Goal: Task Accomplishment & Management: Use online tool/utility

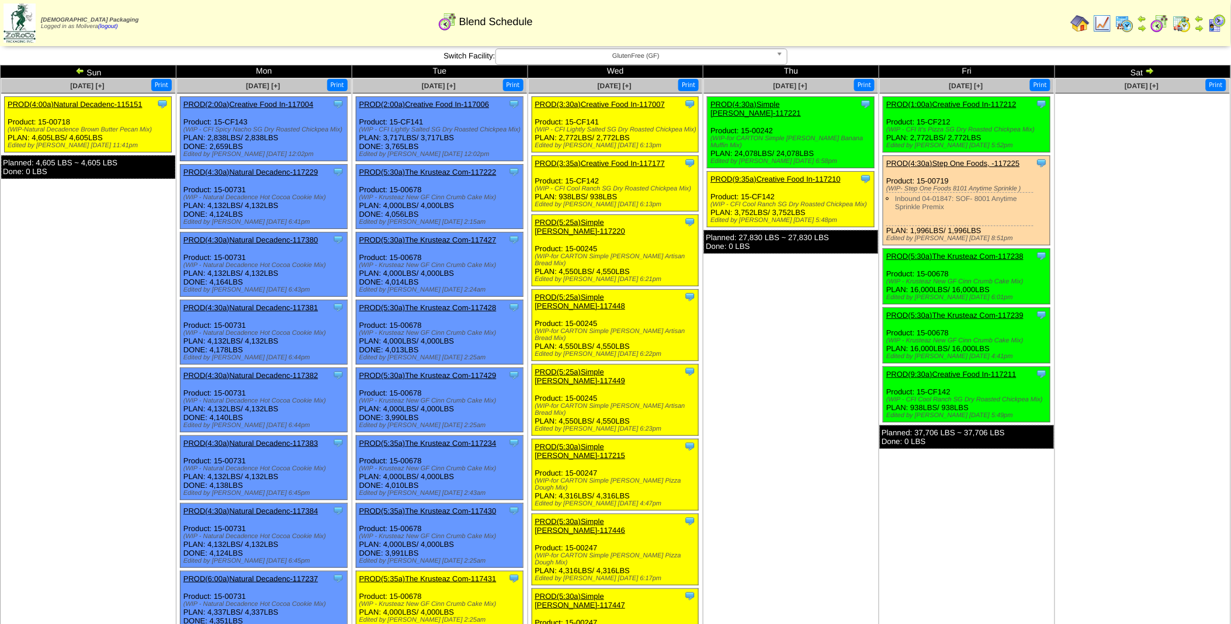
click at [78, 71] on img at bounding box center [79, 70] width 9 height 9
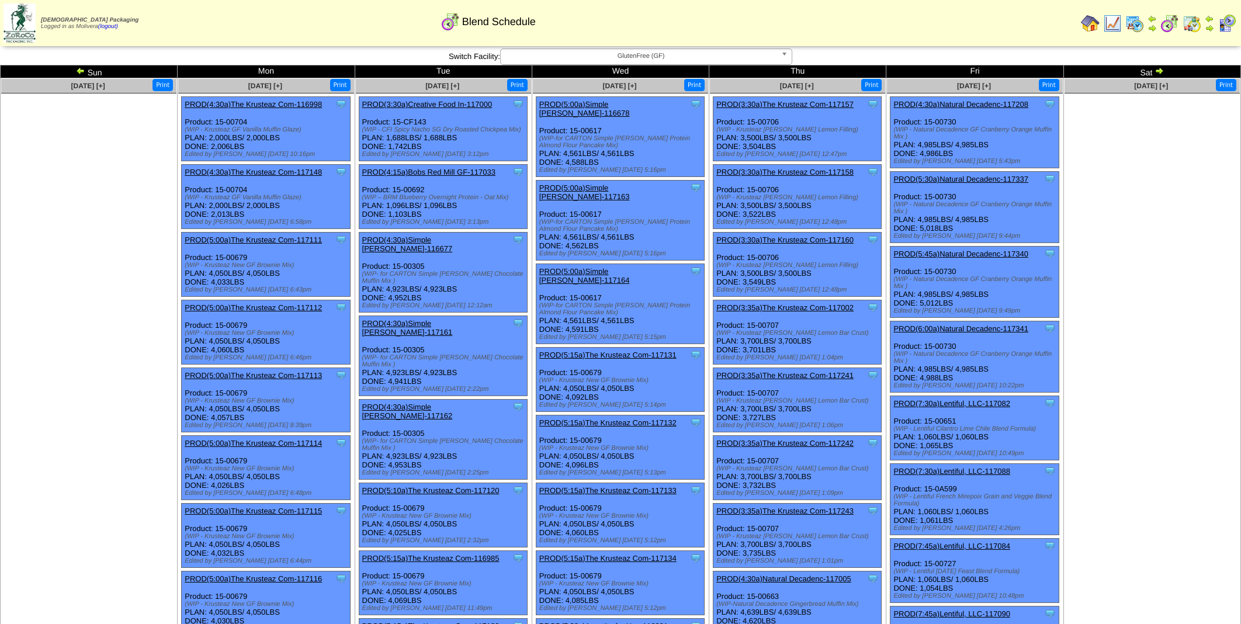
click at [1129, 22] on img at bounding box center [1134, 23] width 19 height 19
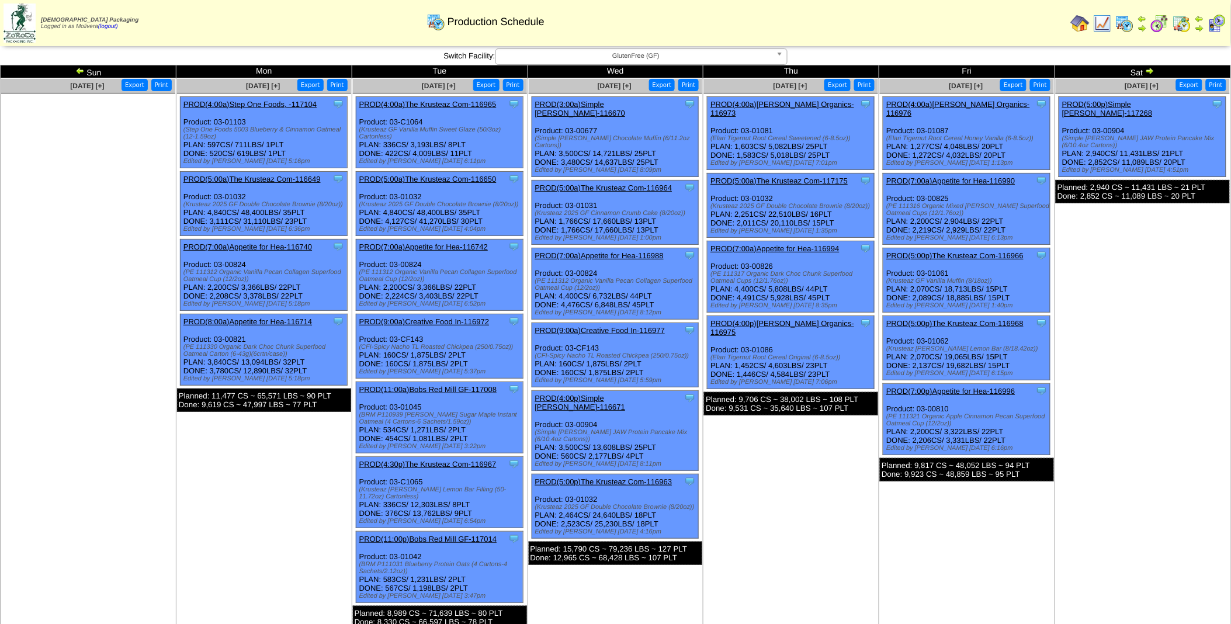
click at [1153, 68] on img at bounding box center [1149, 70] width 9 height 9
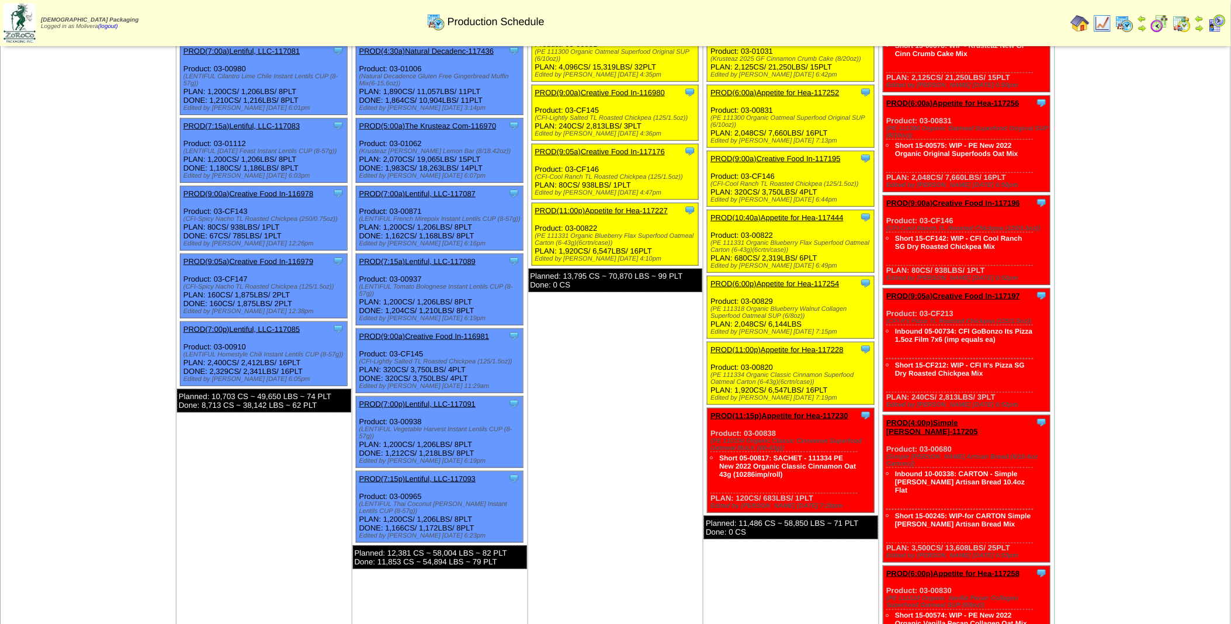
scroll to position [209, 0]
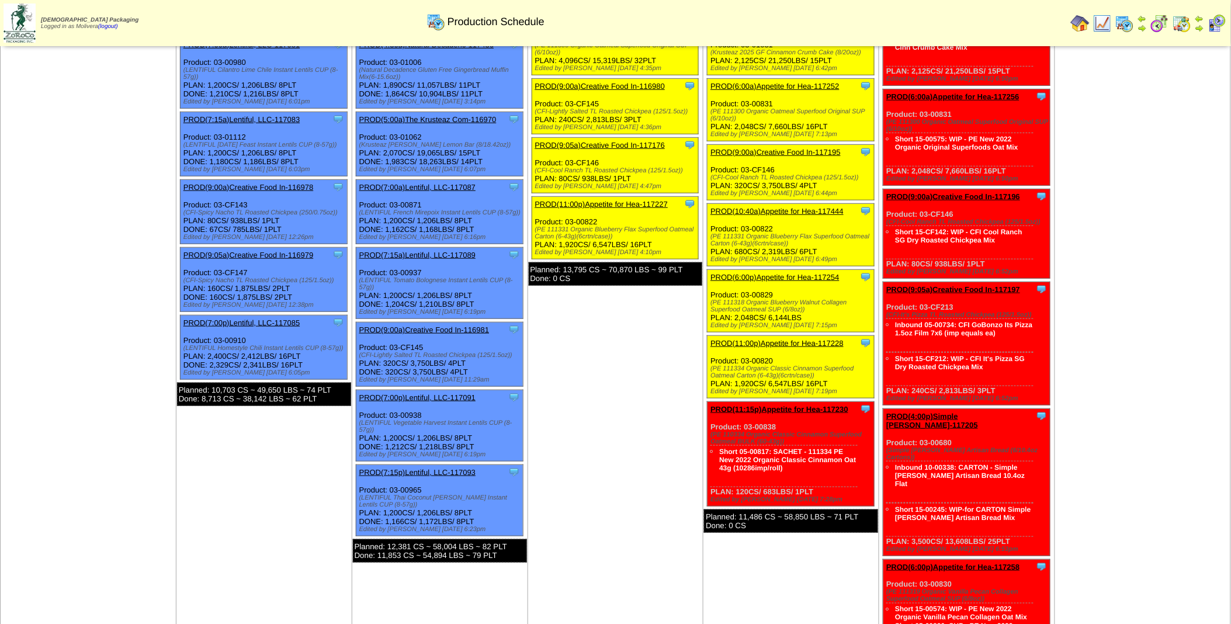
drag, startPoint x: 708, startPoint y: 221, endPoint x: 834, endPoint y: 244, distance: 127.7
click at [834, 244] on div "Clone Item PROD(10:40a)Appetite for Hea-117444 Appetite for Healthy Living Sche…" at bounding box center [791, 235] width 167 height 63
copy div "Product: 03-00822 (PE 111331 Organic Blueberry Flax Superfood Oatmeal Carton (6…"
